Goal: Task Accomplishment & Management: Use online tool/utility

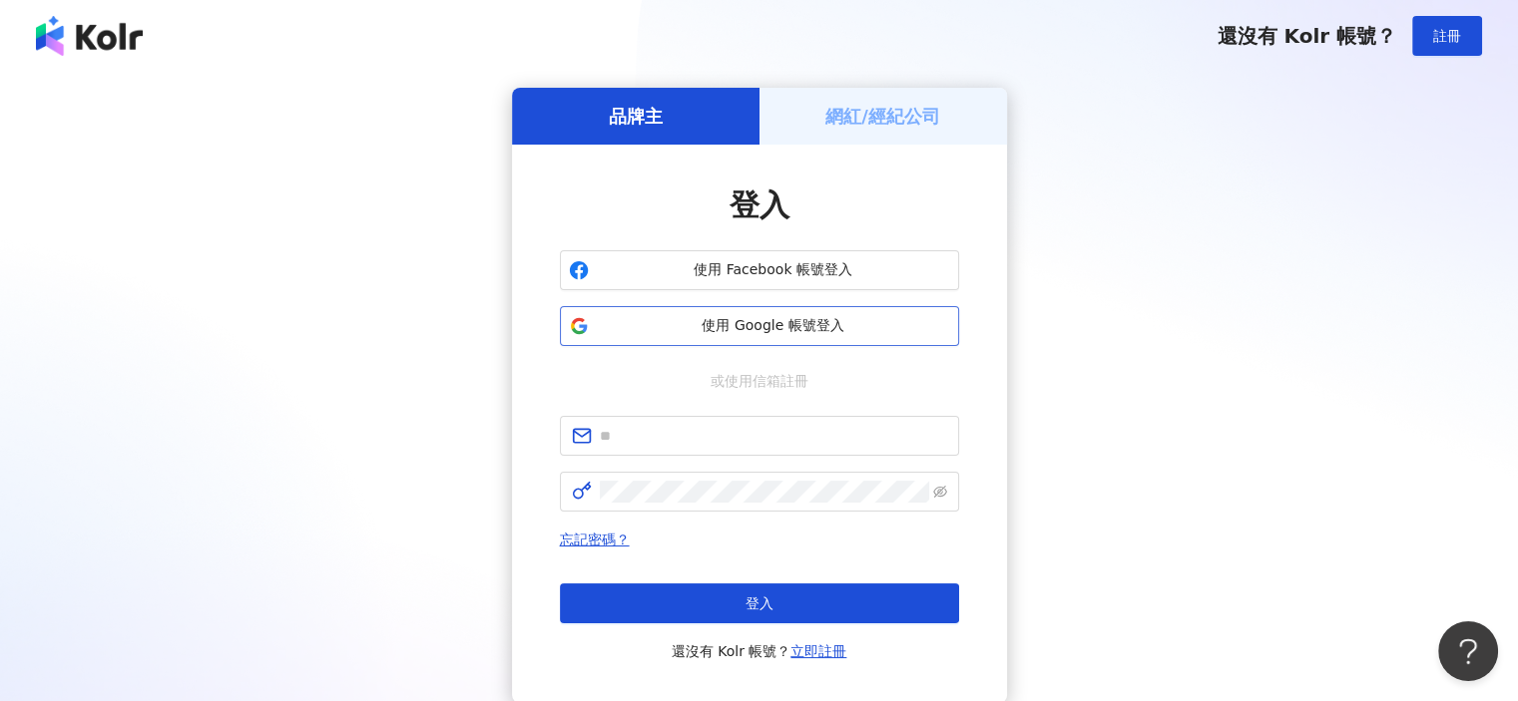
click at [784, 326] on span "使用 Google 帳號登入" at bounding box center [773, 326] width 353 height 20
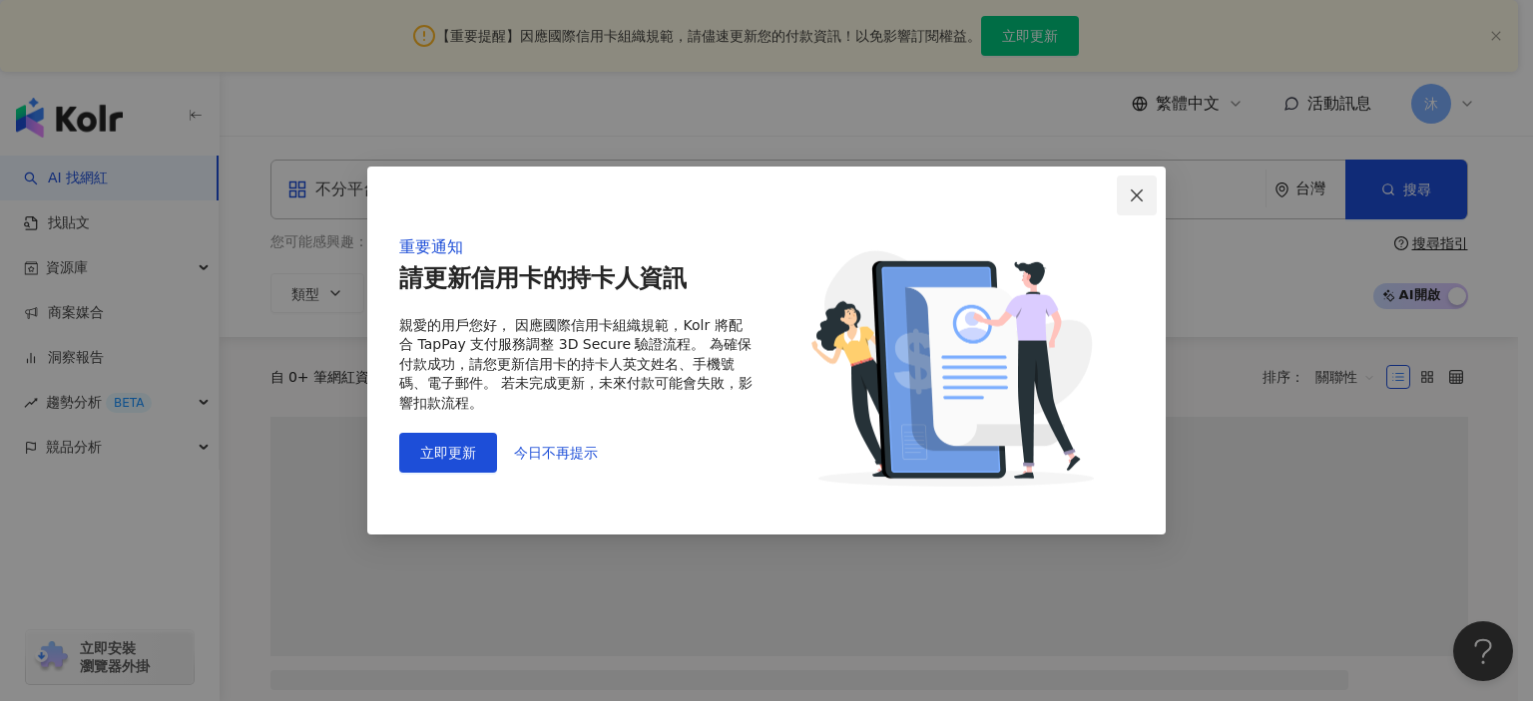
click at [1133, 202] on icon "close" at bounding box center [1137, 196] width 16 height 16
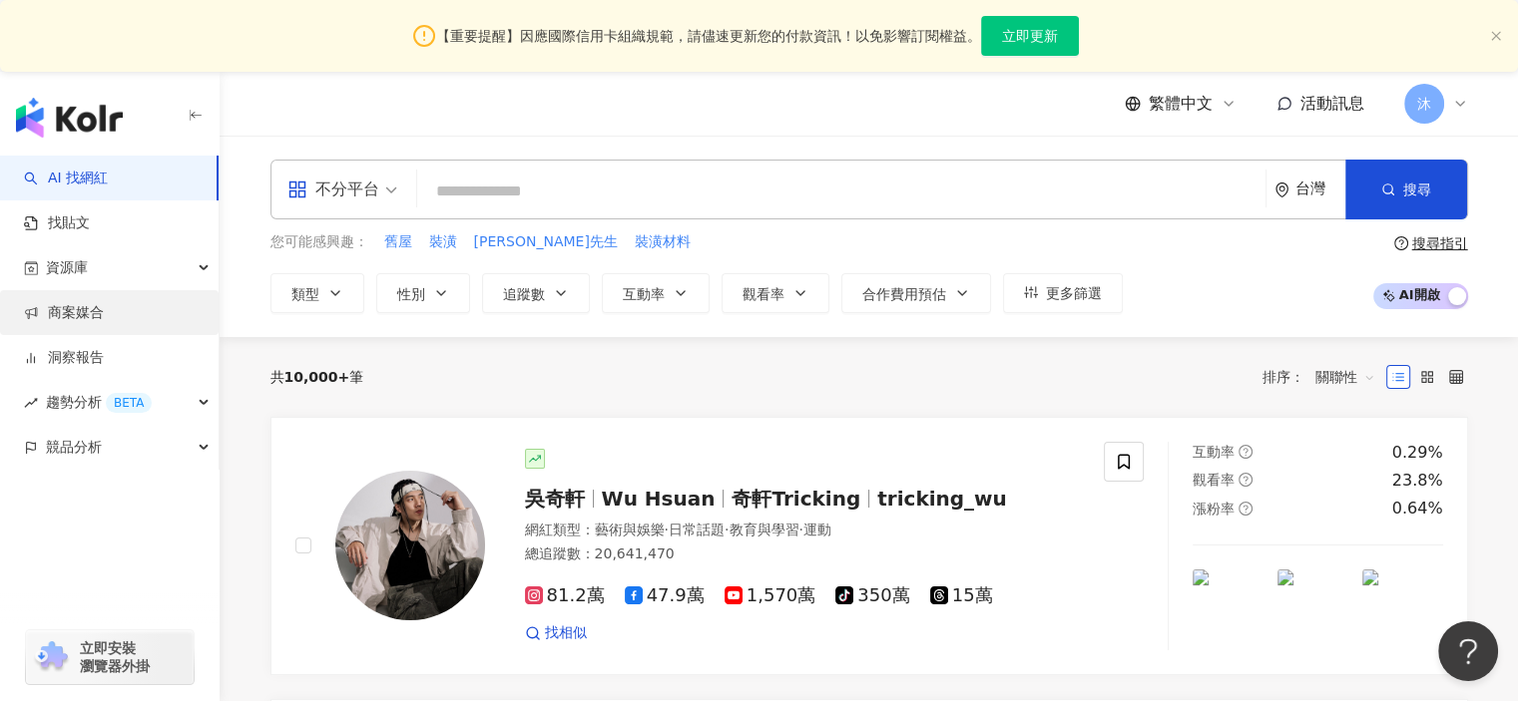
click at [77, 311] on link "商案媒合" at bounding box center [64, 313] width 80 height 20
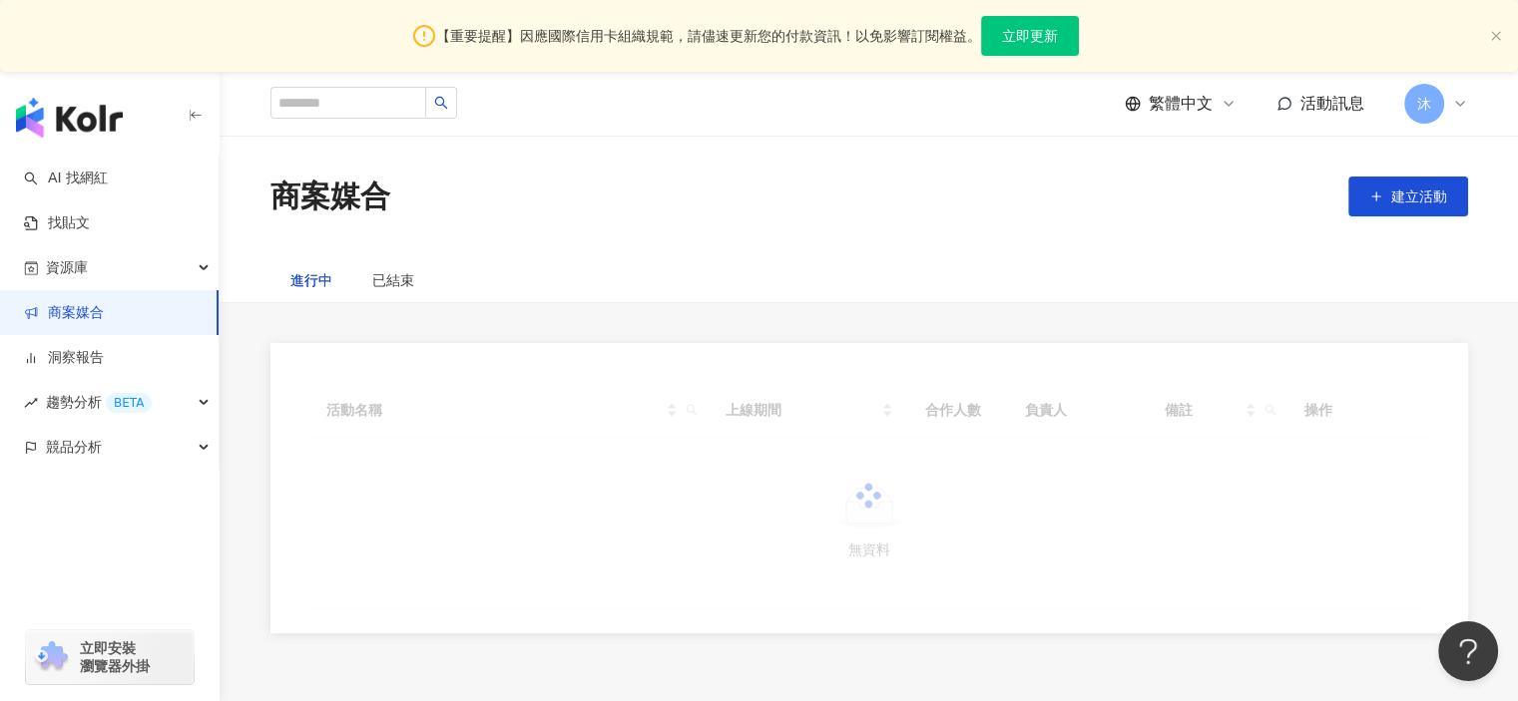
click at [1017, 369] on div "活動名稱 上線期間 合作人數 負責人 備註 操作 無資料" at bounding box center [868, 488] width 1197 height 290
click at [70, 314] on link "商案媒合" at bounding box center [64, 313] width 80 height 20
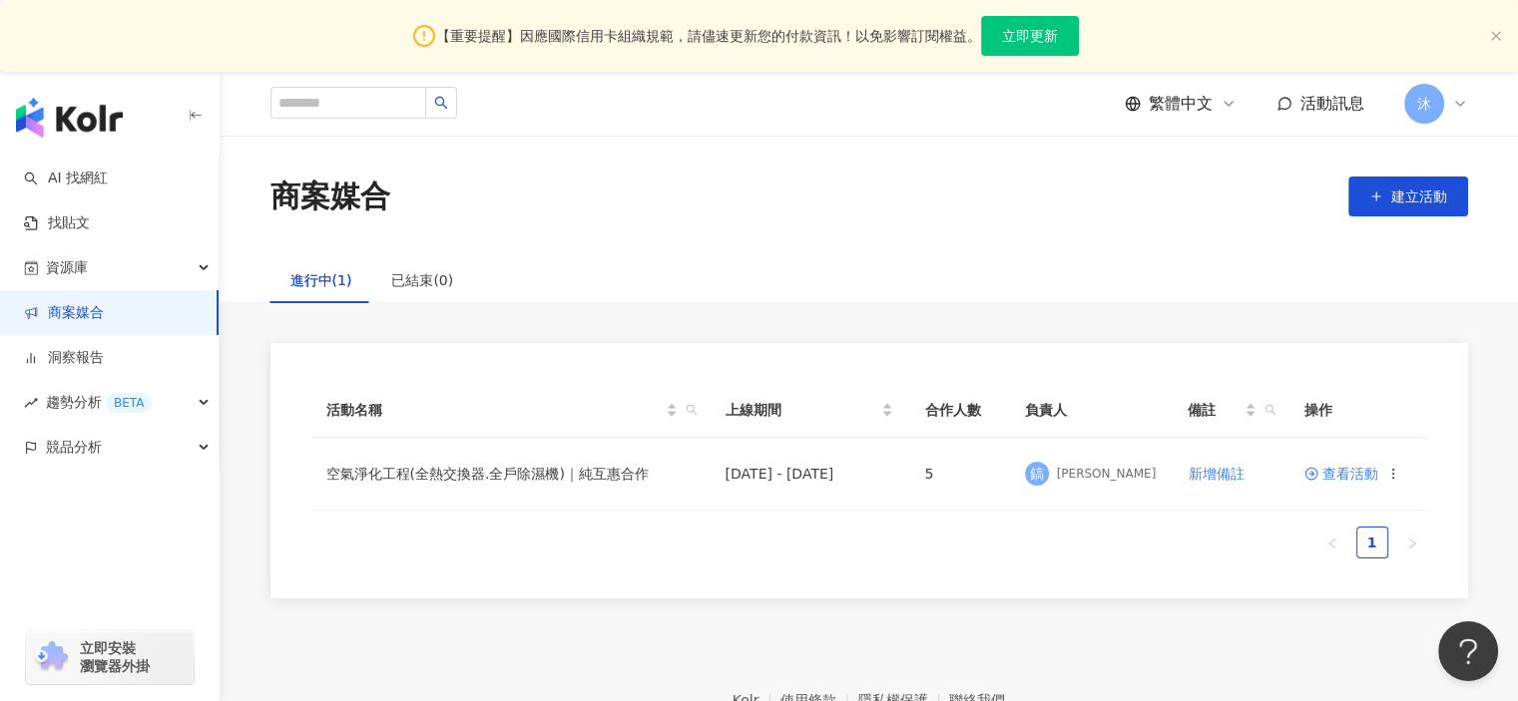
scroll to position [118, 0]
